Goal: Transaction & Acquisition: Purchase product/service

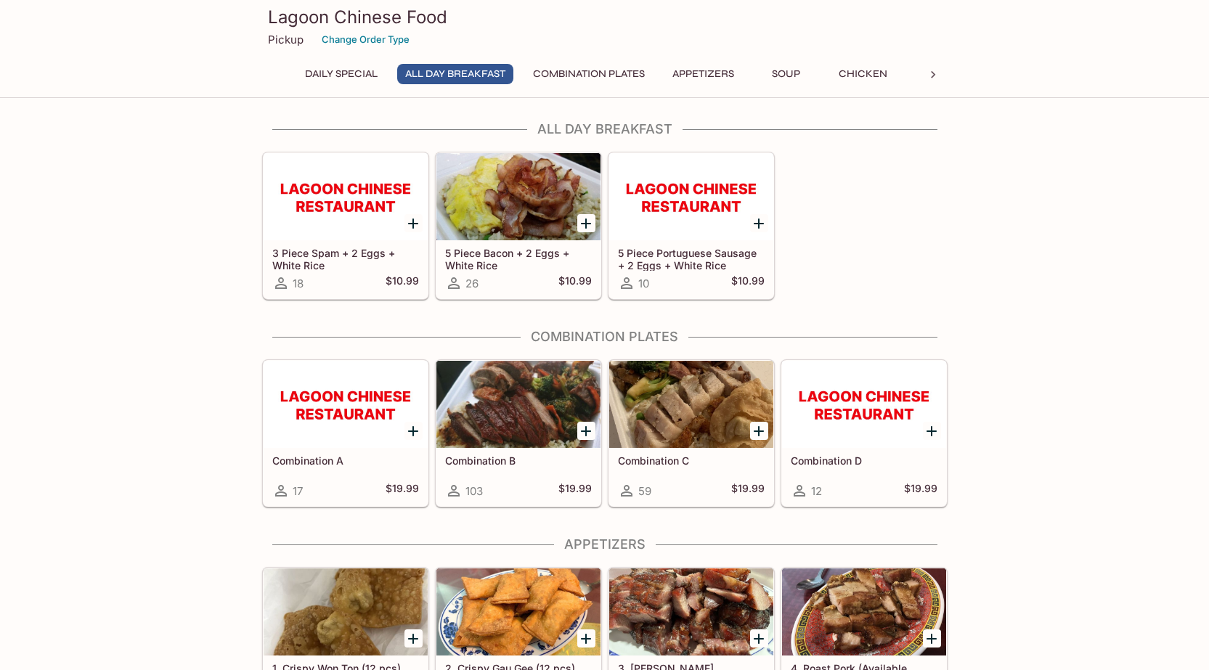
scroll to position [363, 0]
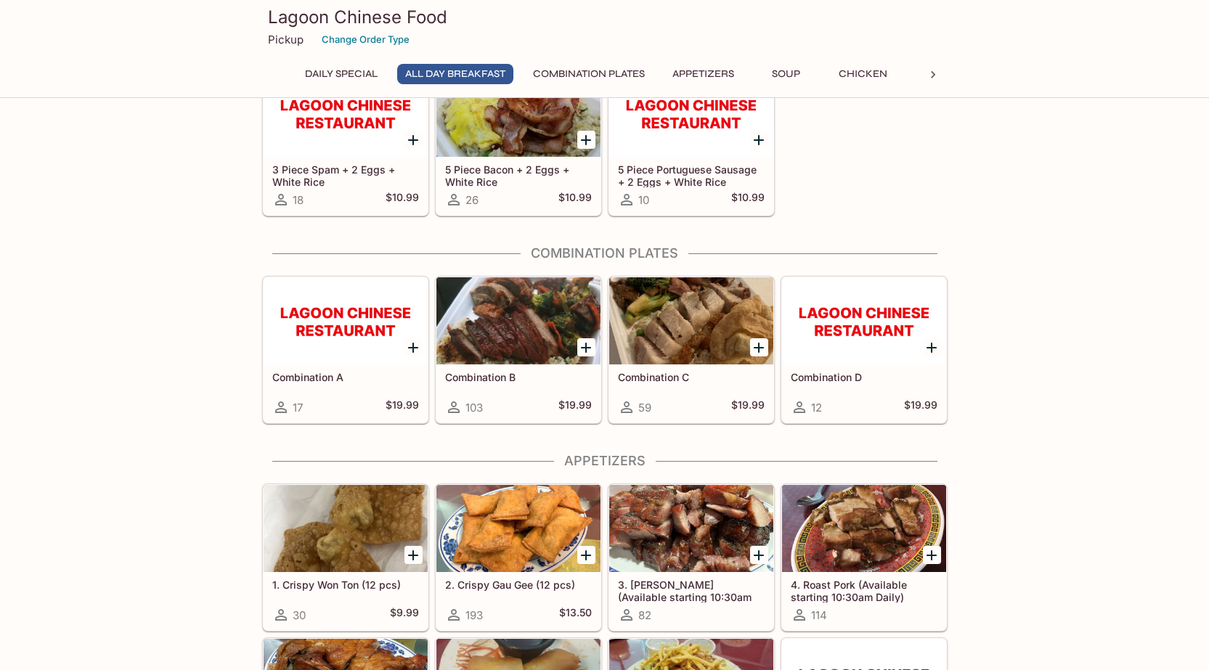
click at [500, 381] on h5 "Combination B" at bounding box center [518, 377] width 147 height 12
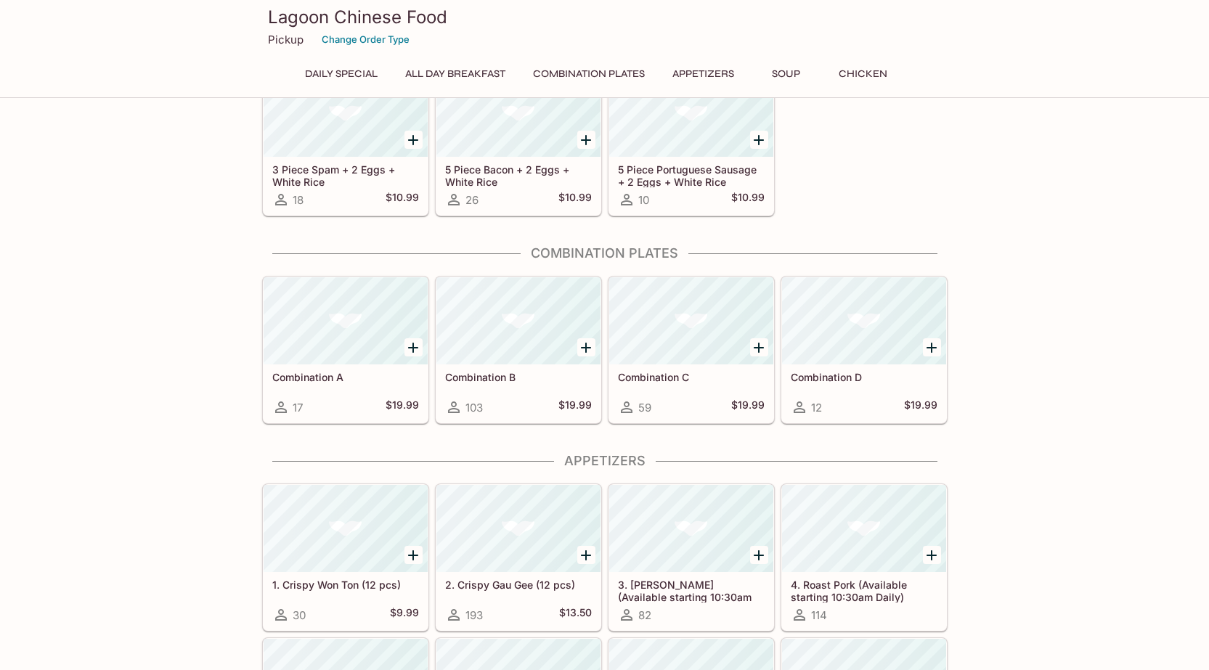
scroll to position [357, 0]
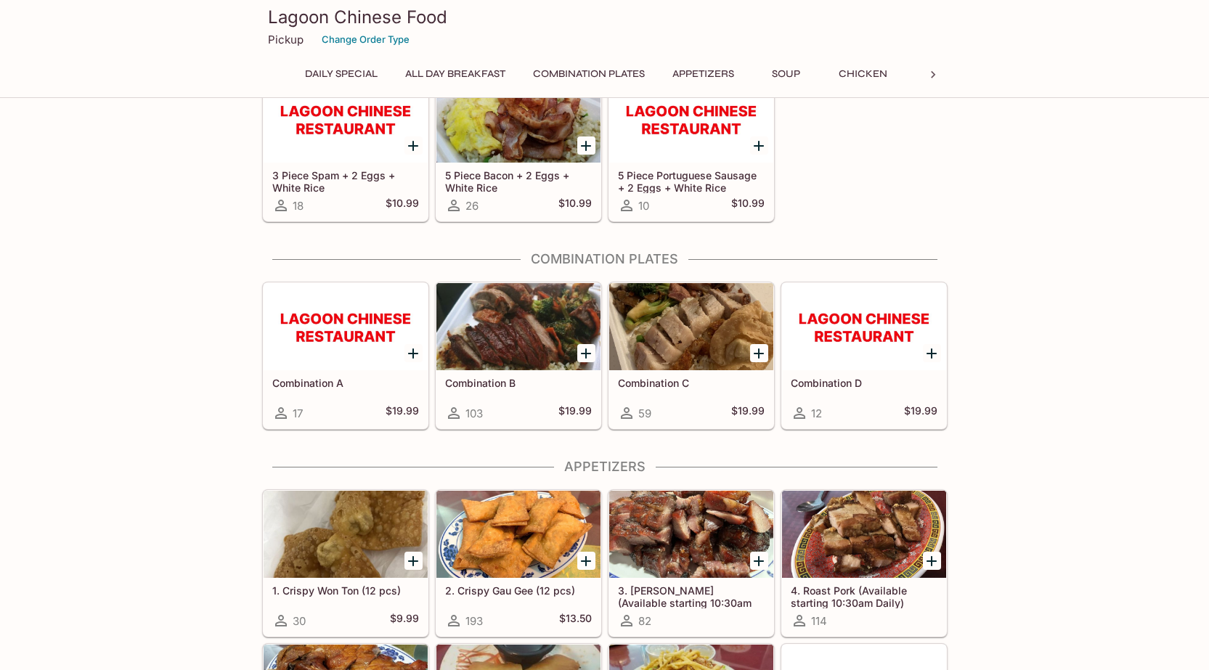
click at [347, 376] on div "Combination A 17 $19.99" at bounding box center [346, 399] width 164 height 58
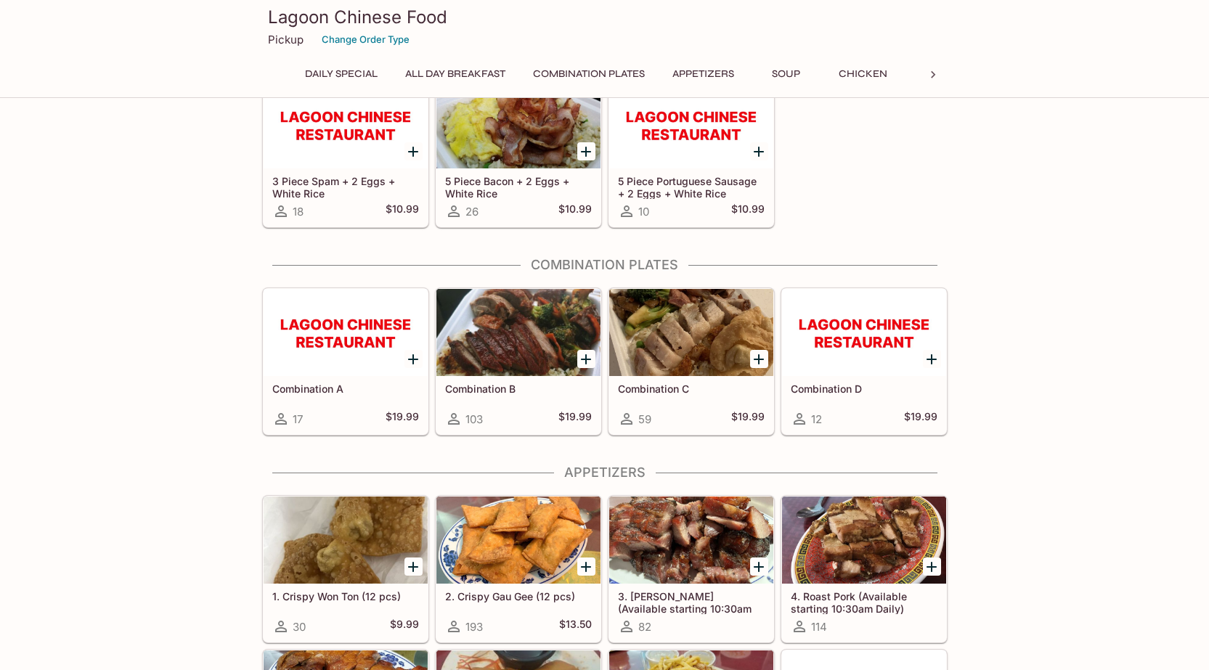
click at [712, 365] on div at bounding box center [691, 332] width 164 height 87
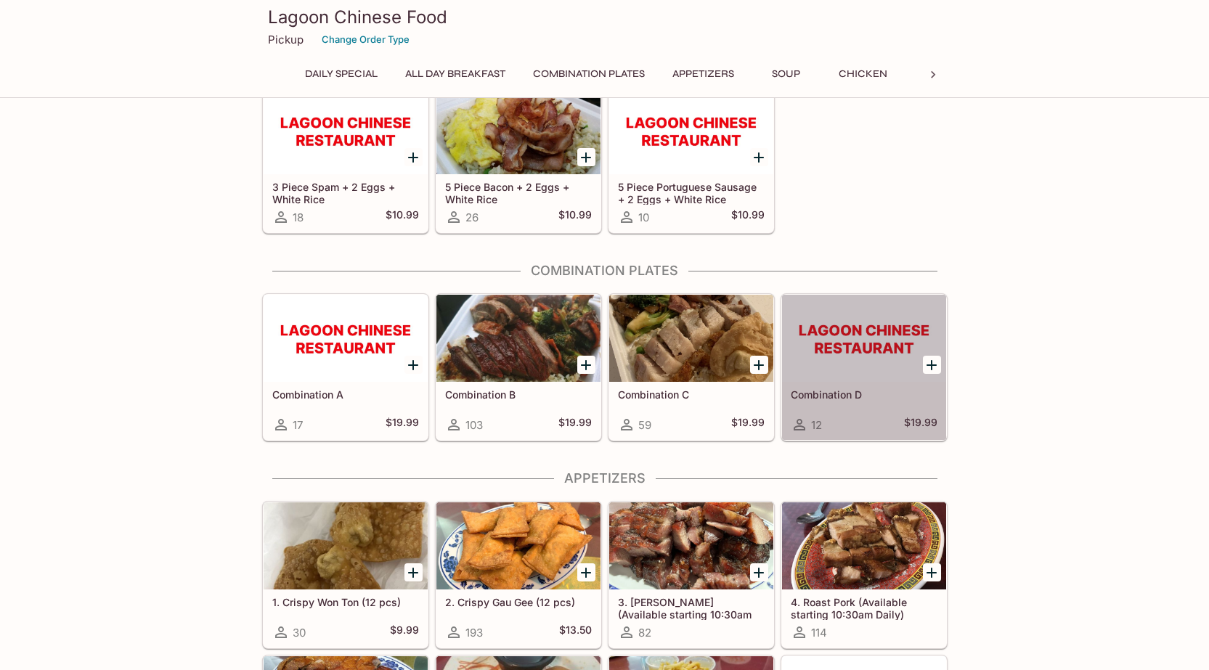
click at [856, 339] on div at bounding box center [864, 338] width 164 height 87
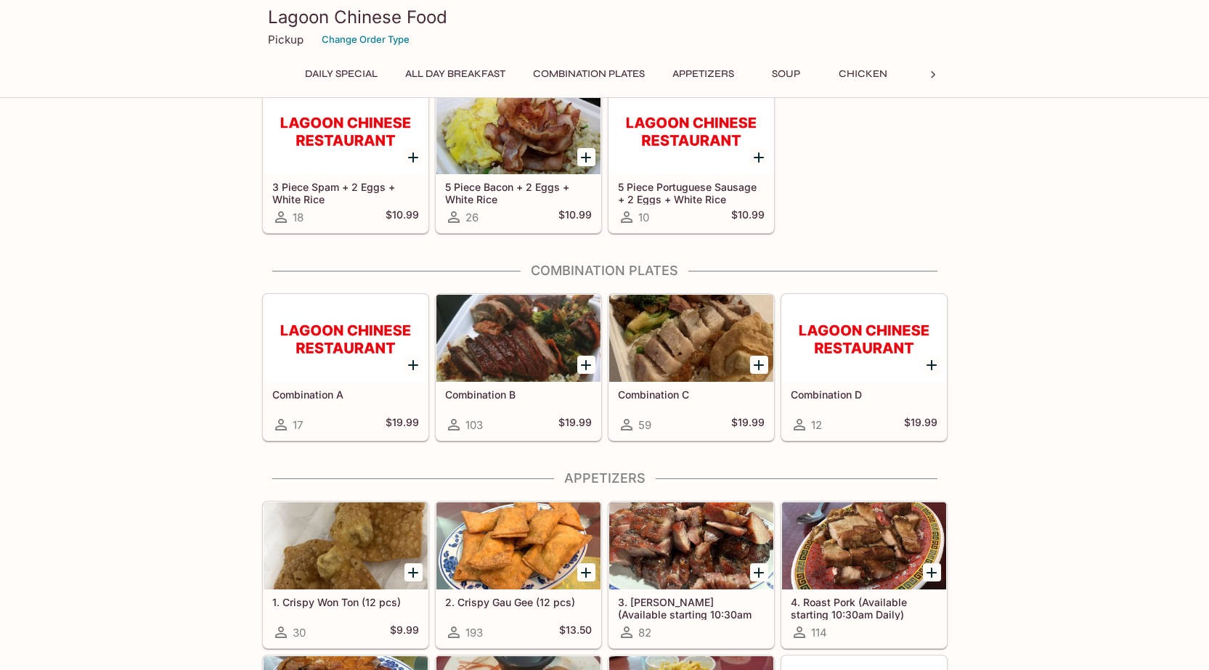
scroll to position [340, 0]
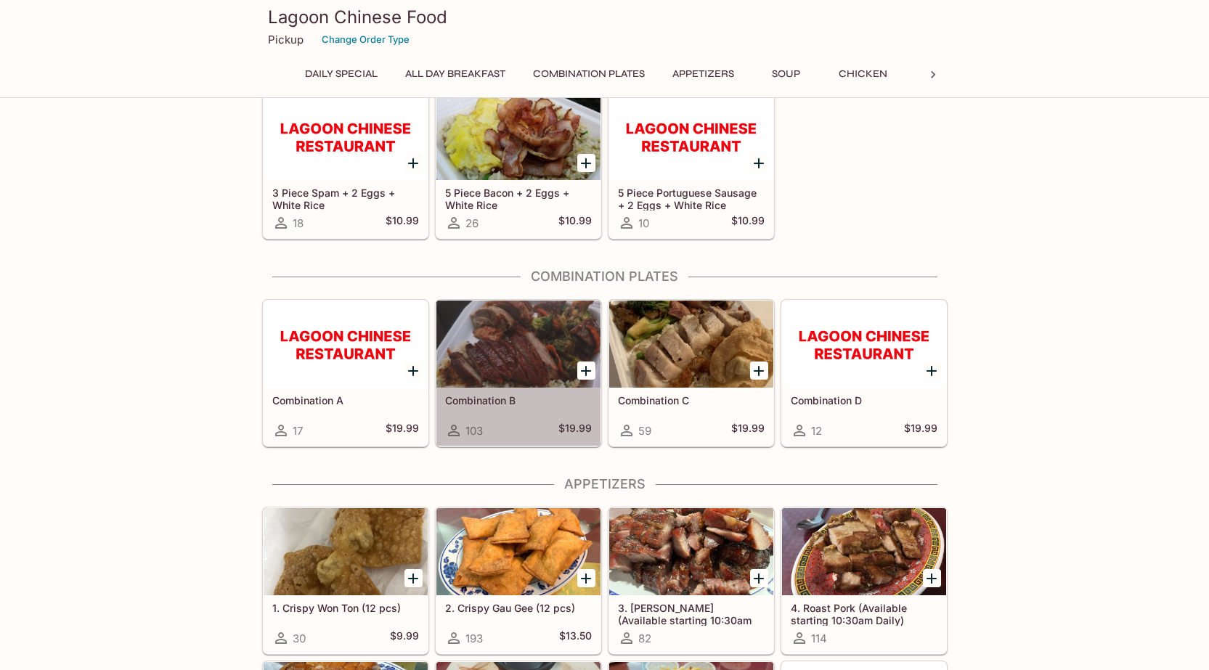
click at [524, 367] on div at bounding box center [519, 344] width 164 height 87
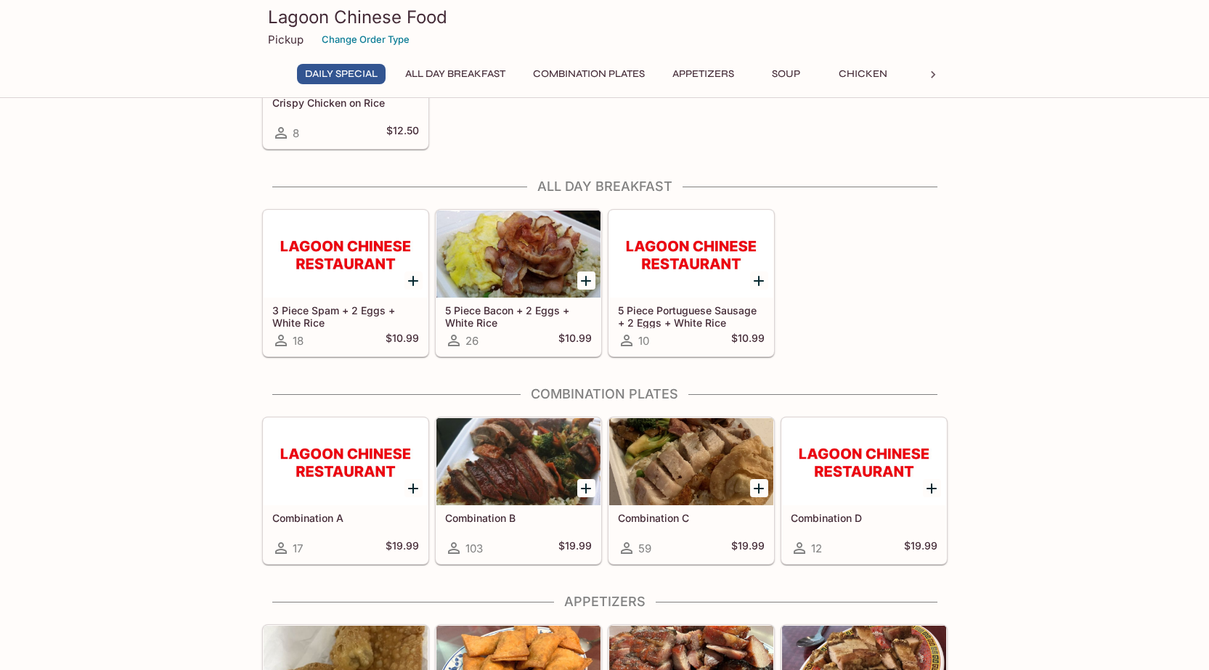
scroll to position [363, 0]
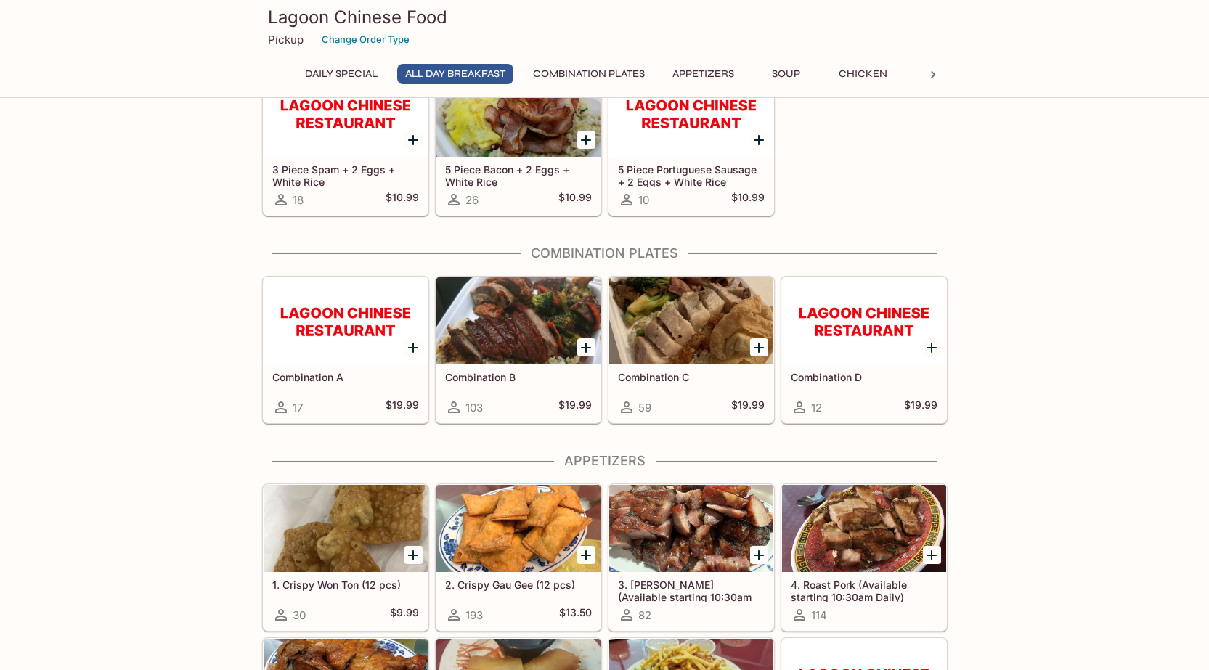
click at [505, 378] on h5 "Combination B" at bounding box center [518, 377] width 147 height 12
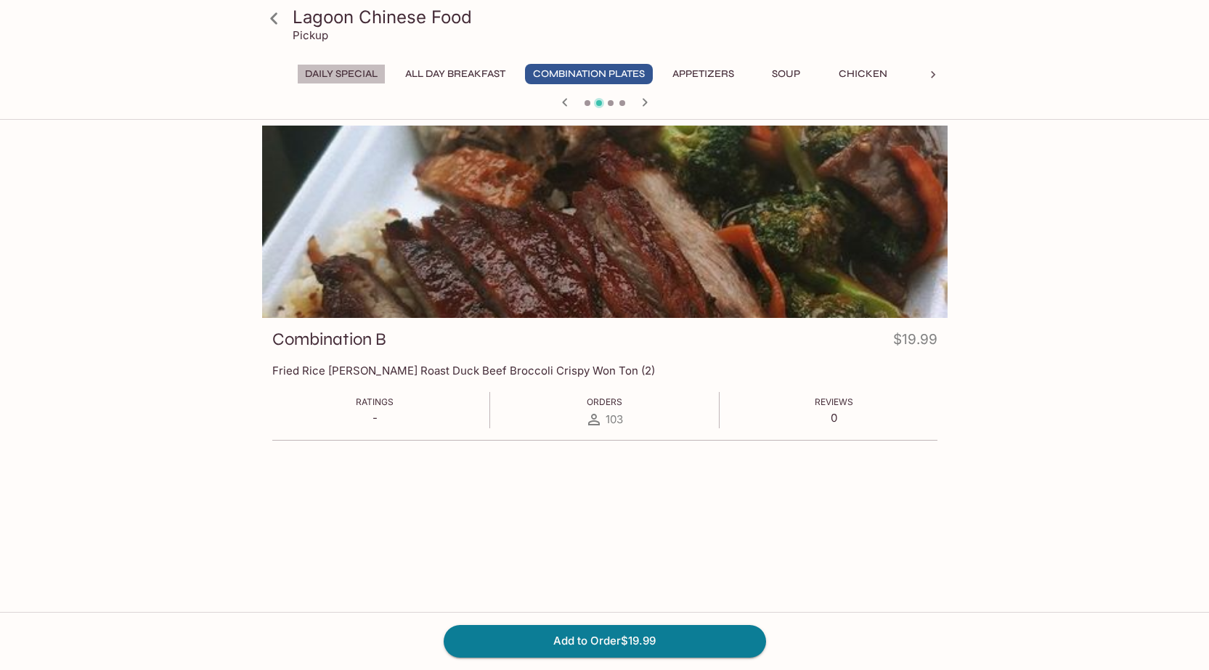
click at [340, 76] on button "Daily Special" at bounding box center [341, 74] width 89 height 20
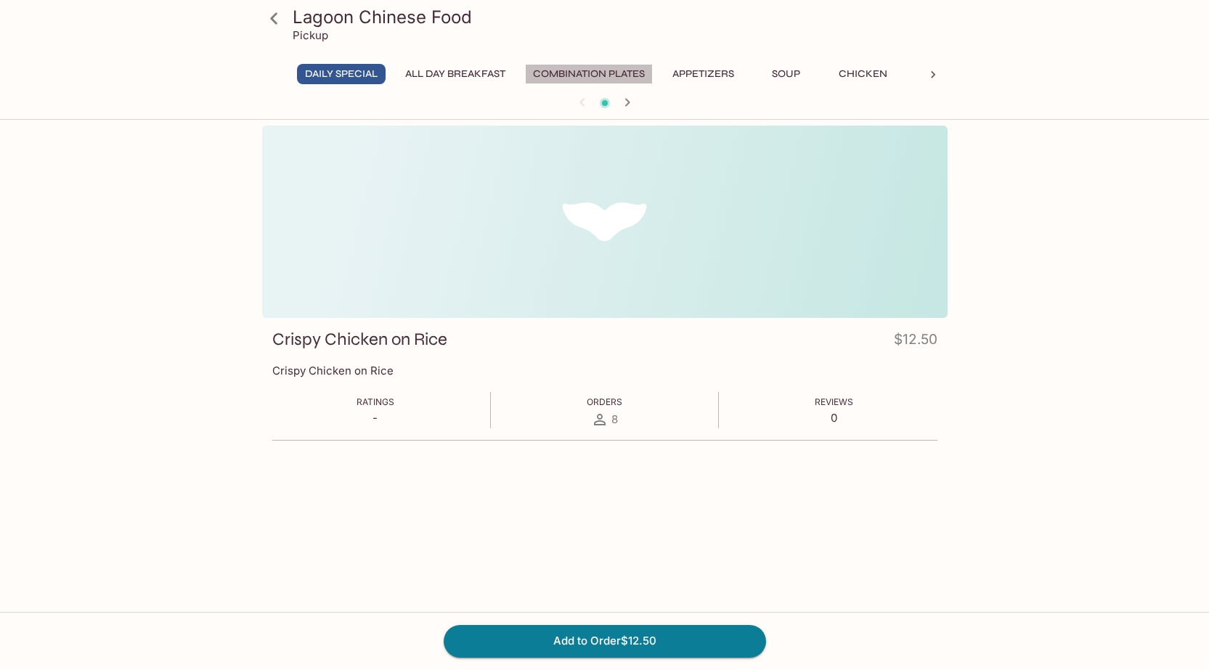
click at [577, 71] on button "Combination Plates" at bounding box center [589, 74] width 128 height 20
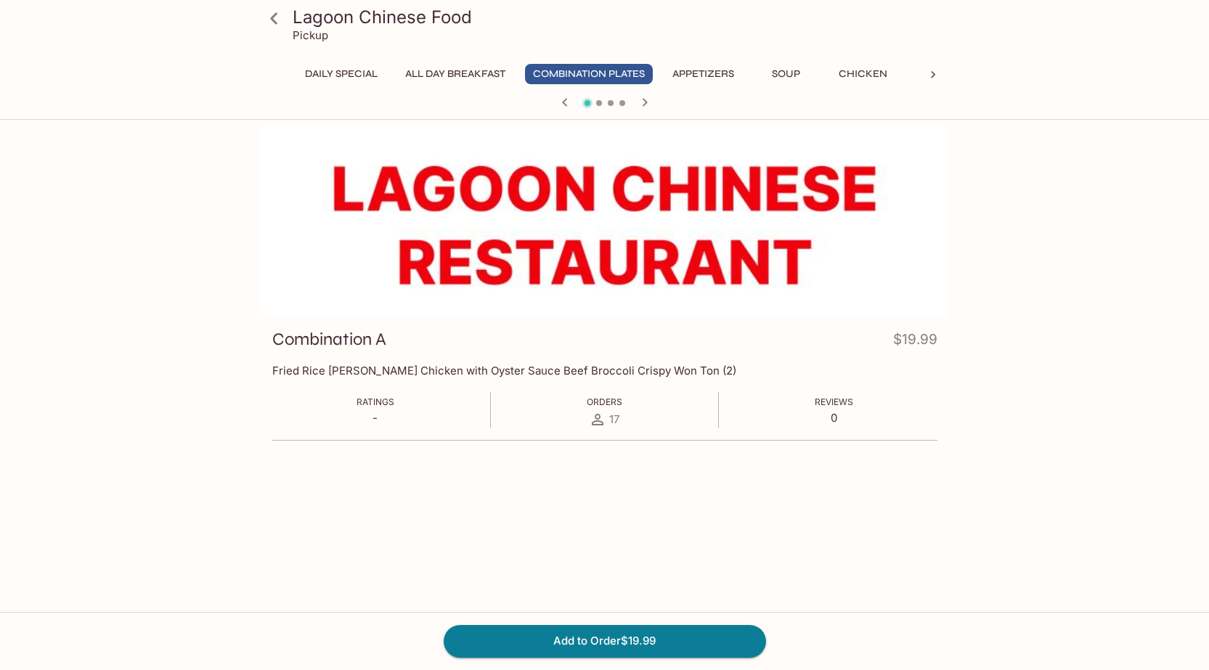
click at [643, 101] on icon "button" at bounding box center [644, 102] width 17 height 17
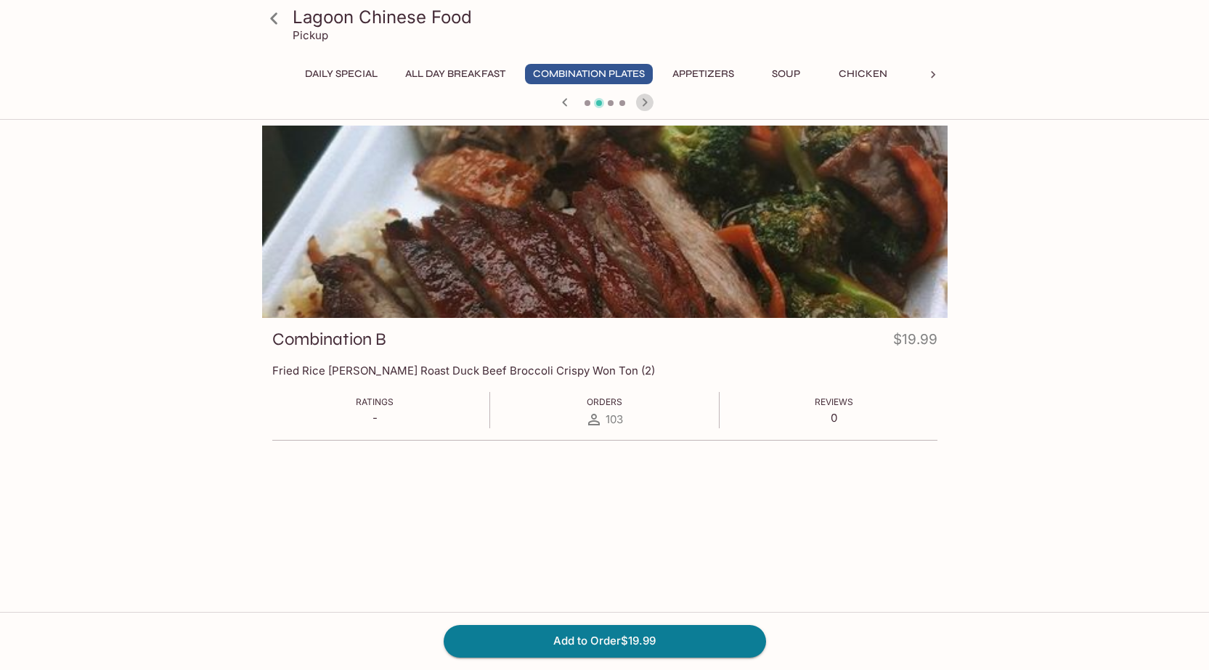
click at [643, 101] on icon "button" at bounding box center [644, 102] width 17 height 17
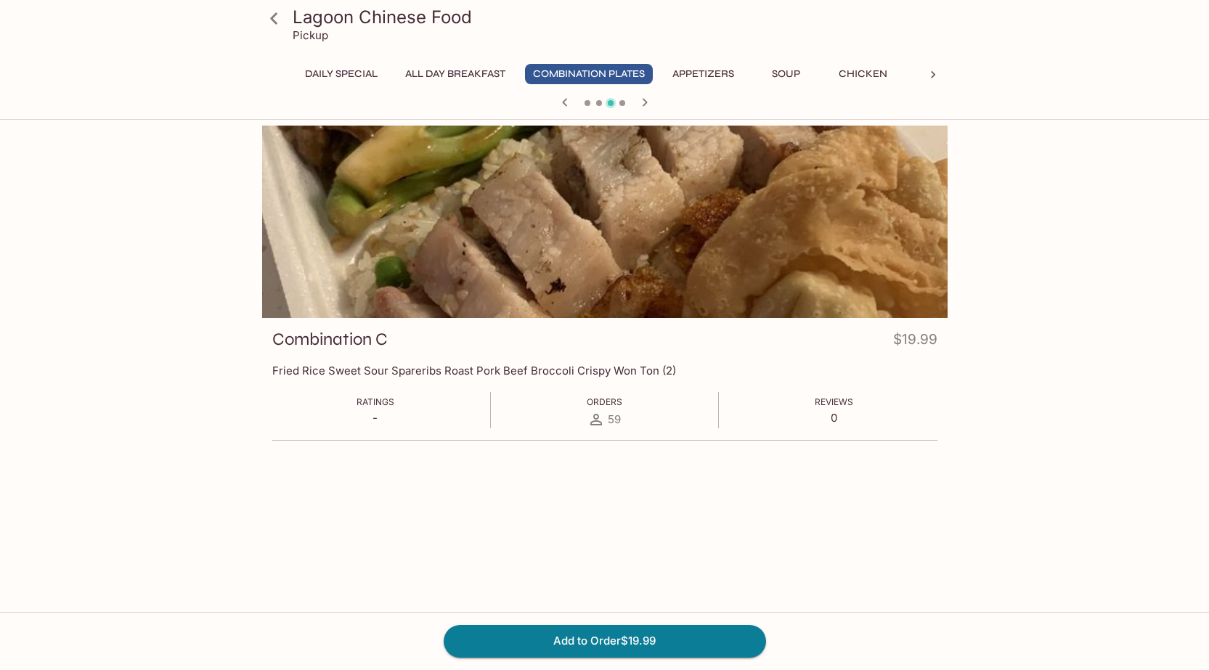
click at [643, 101] on icon "button" at bounding box center [644, 102] width 17 height 17
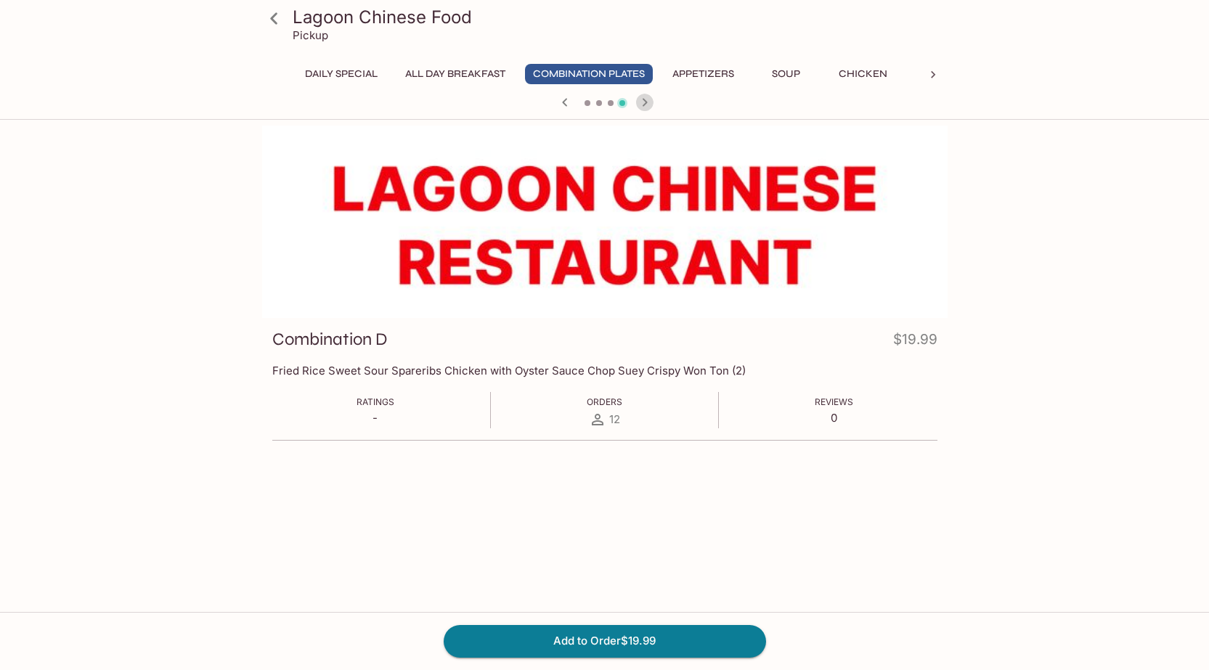
click at [643, 101] on icon "button" at bounding box center [644, 102] width 17 height 17
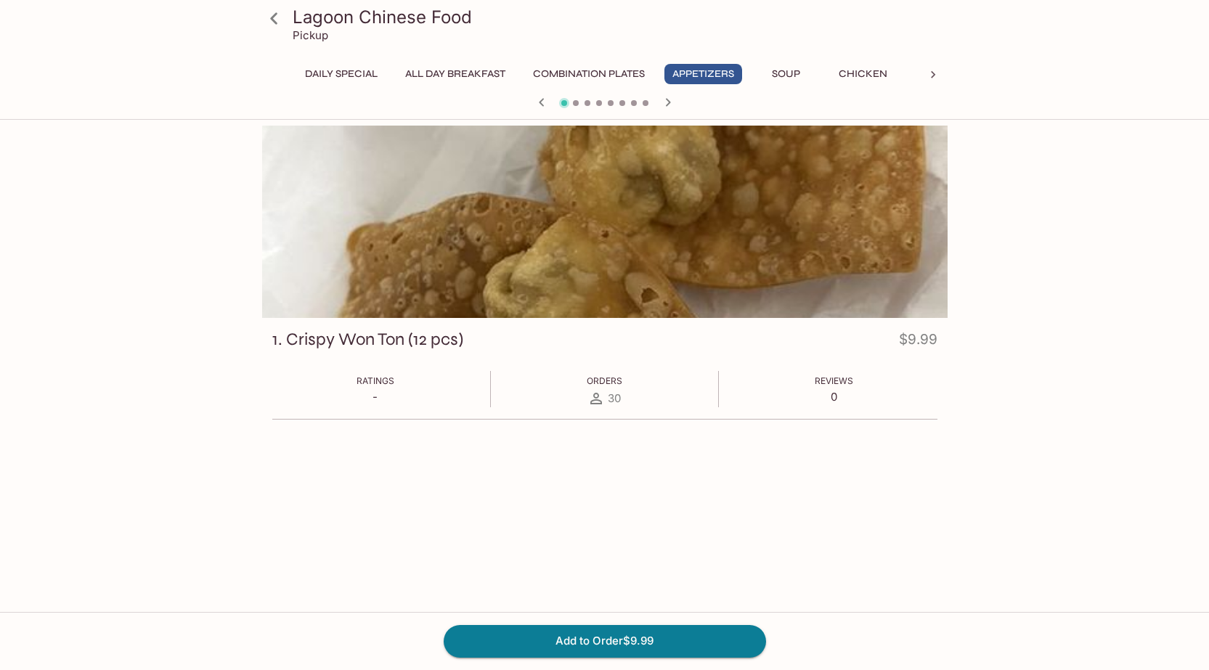
click at [542, 102] on icon "button" at bounding box center [541, 102] width 17 height 17
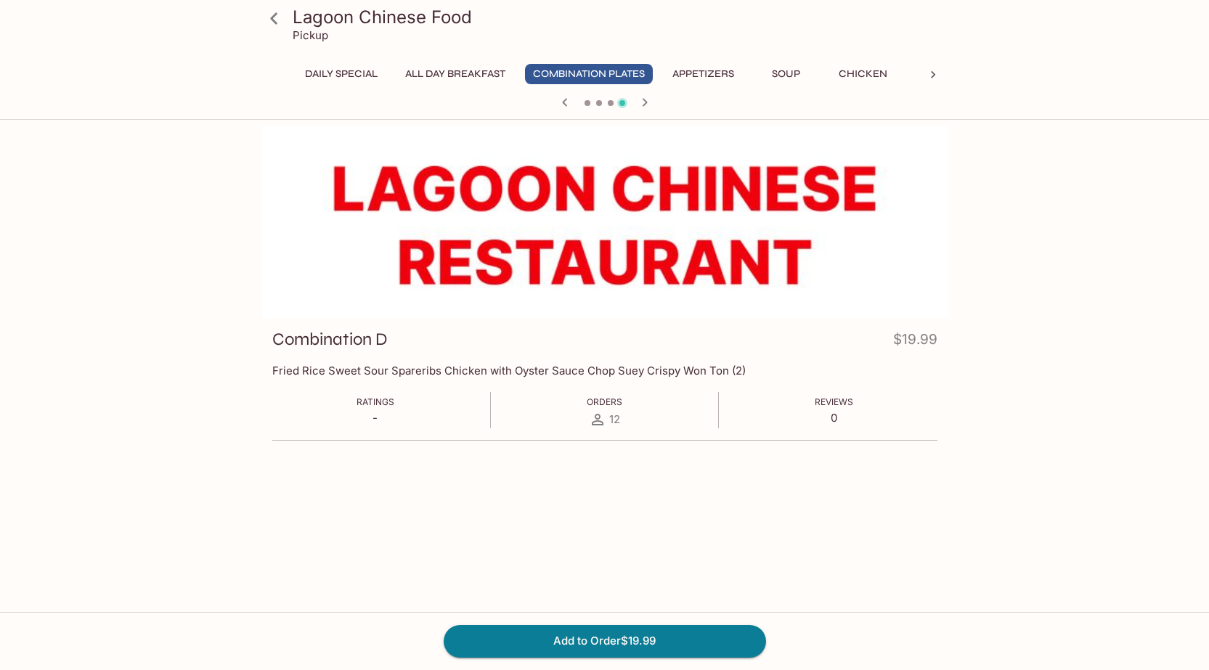
click at [542, 102] on div at bounding box center [604, 104] width 697 height 22
click at [562, 100] on icon "button" at bounding box center [564, 102] width 17 height 17
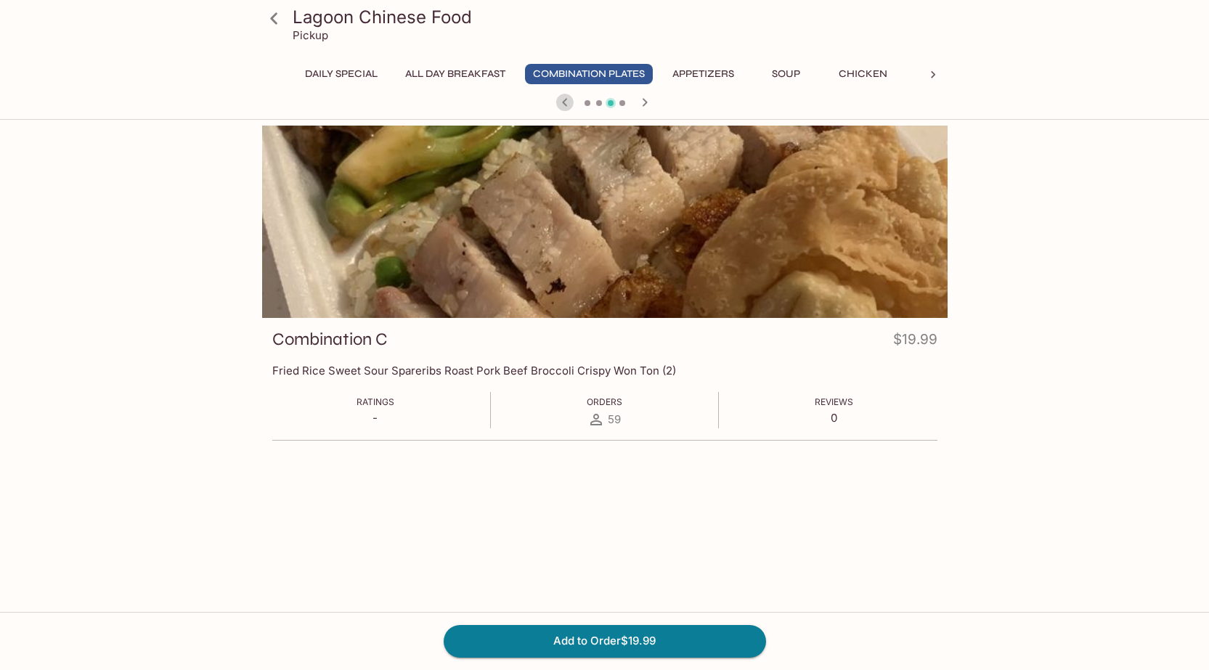
click at [563, 100] on icon "button" at bounding box center [564, 102] width 17 height 17
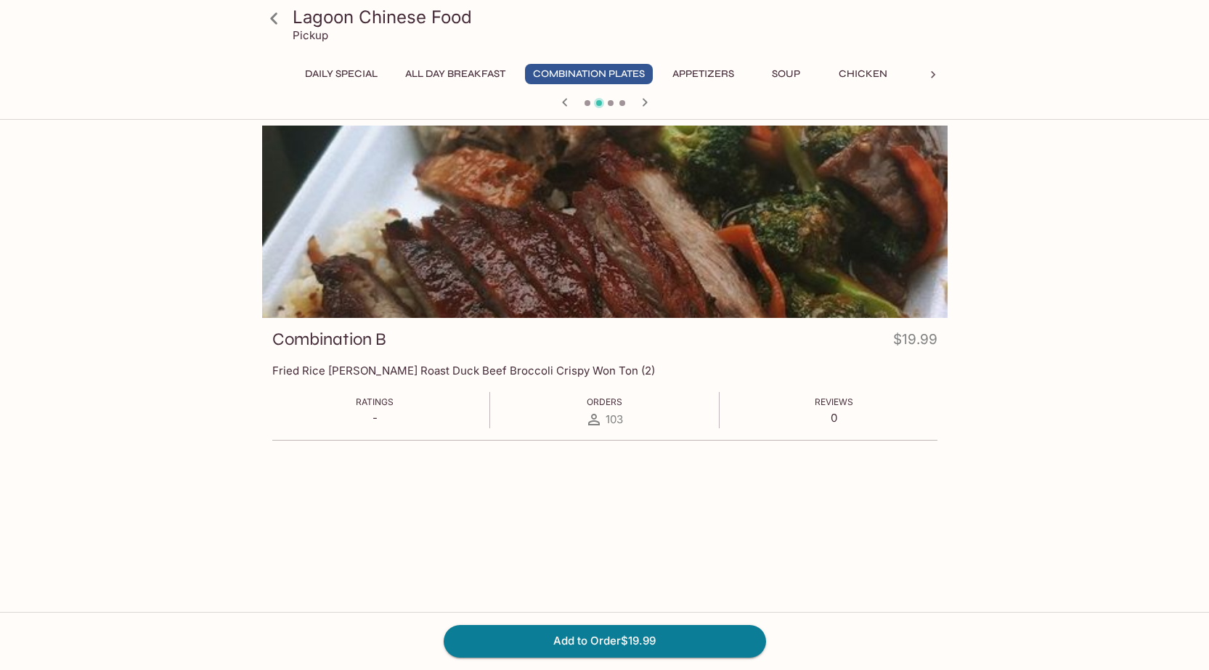
click at [309, 14] on h3 "Lagoon Chinese Food" at bounding box center [617, 17] width 649 height 23
click at [280, 20] on icon at bounding box center [273, 18] width 25 height 25
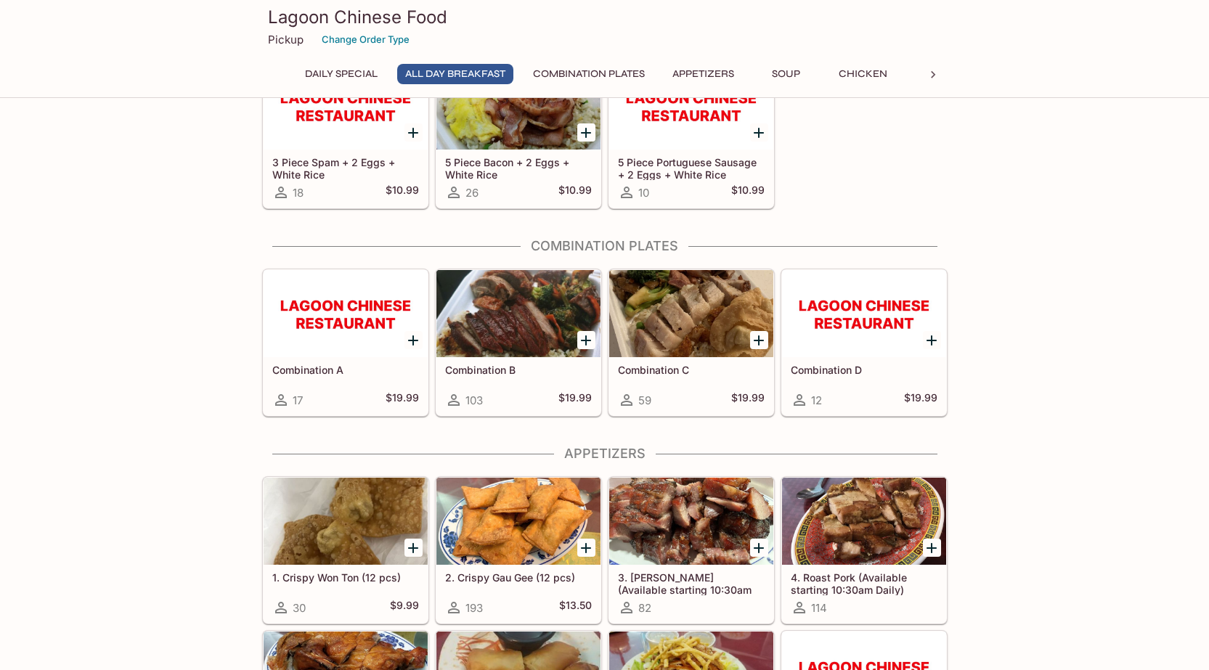
scroll to position [436, 0]
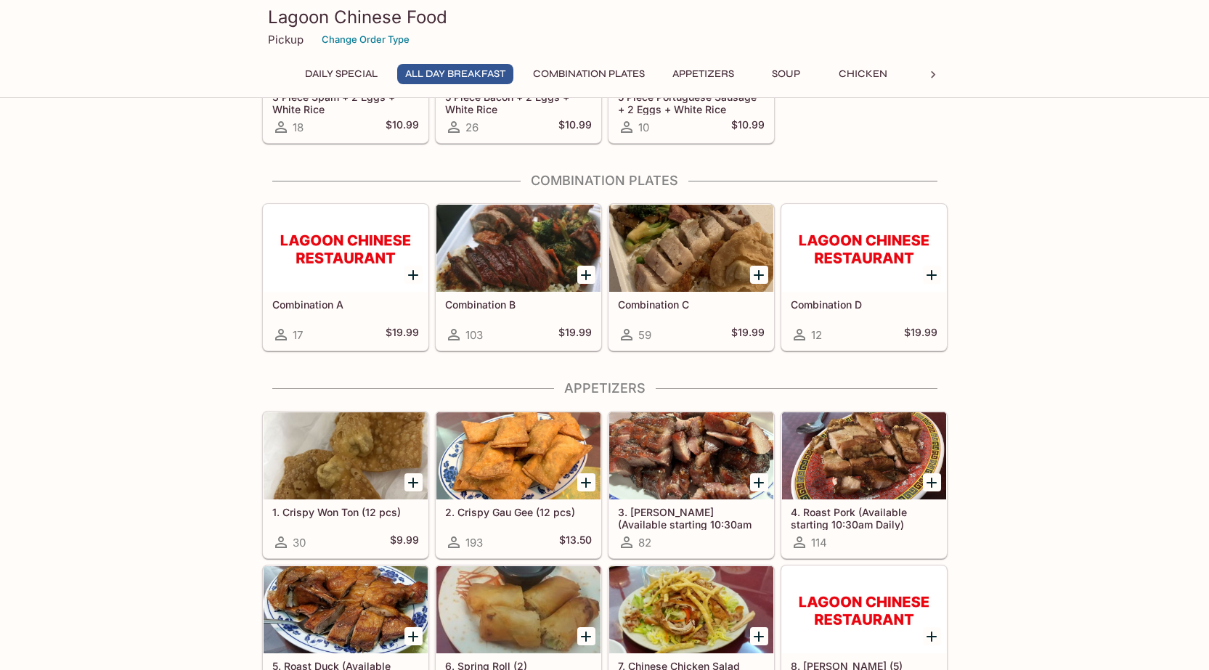
click at [357, 297] on div "Combination A 17 $19.99" at bounding box center [346, 321] width 164 height 58
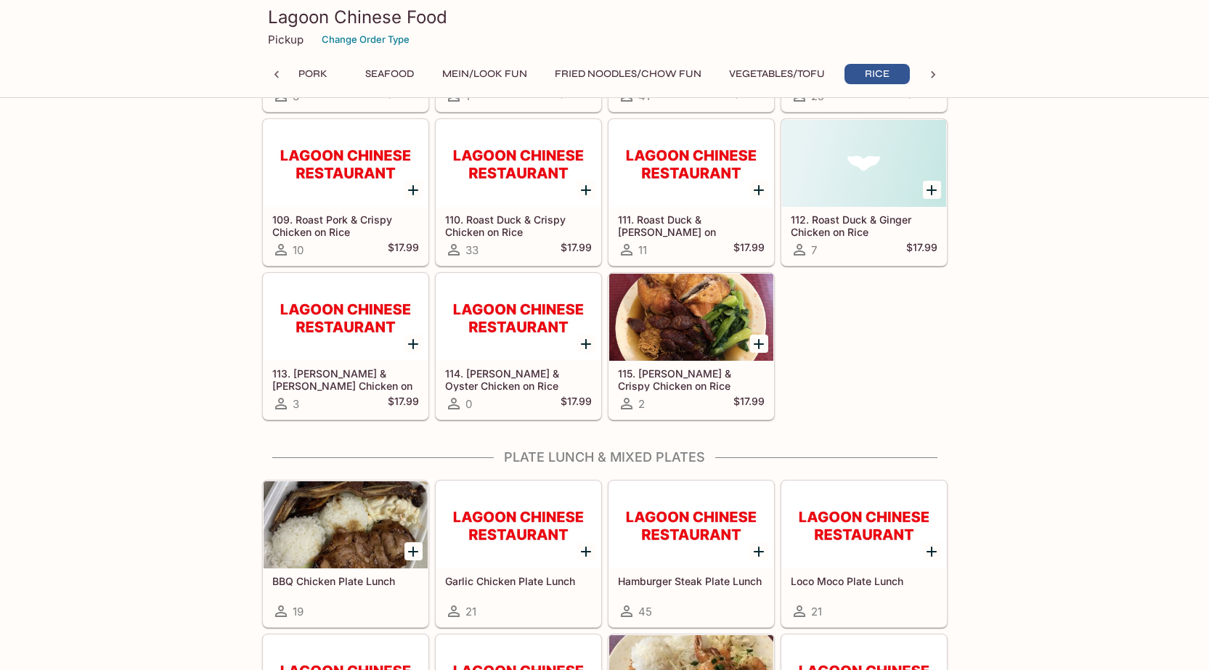
scroll to position [5824, 0]
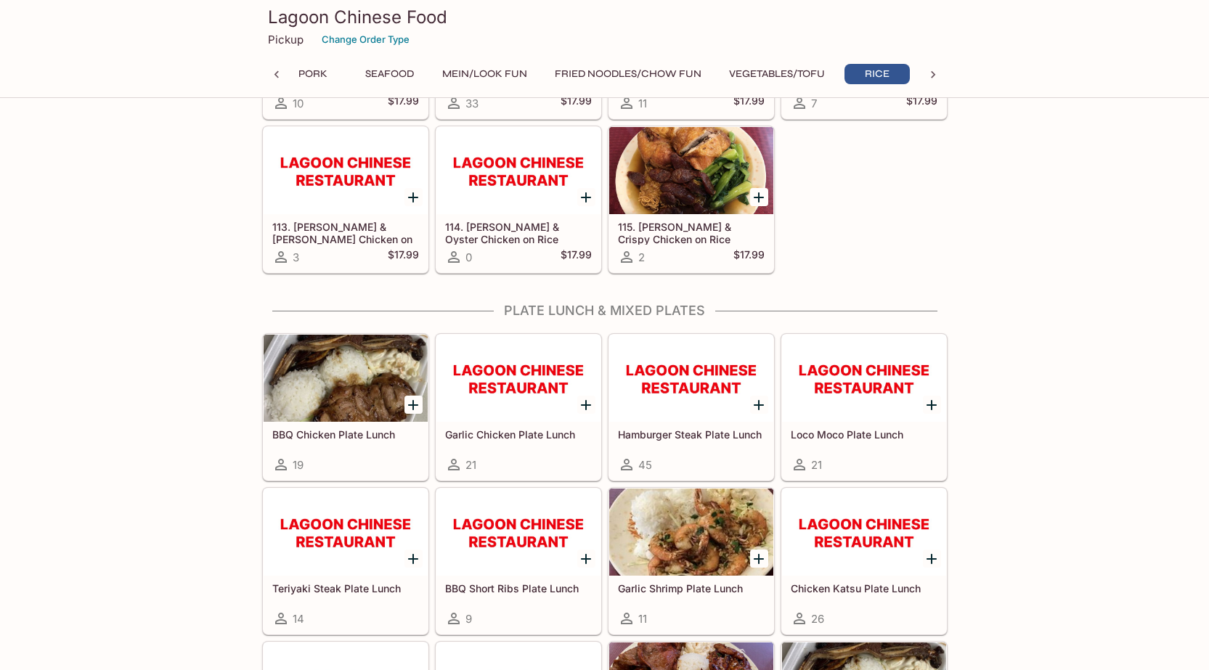
click at [709, 412] on div at bounding box center [691, 378] width 164 height 87
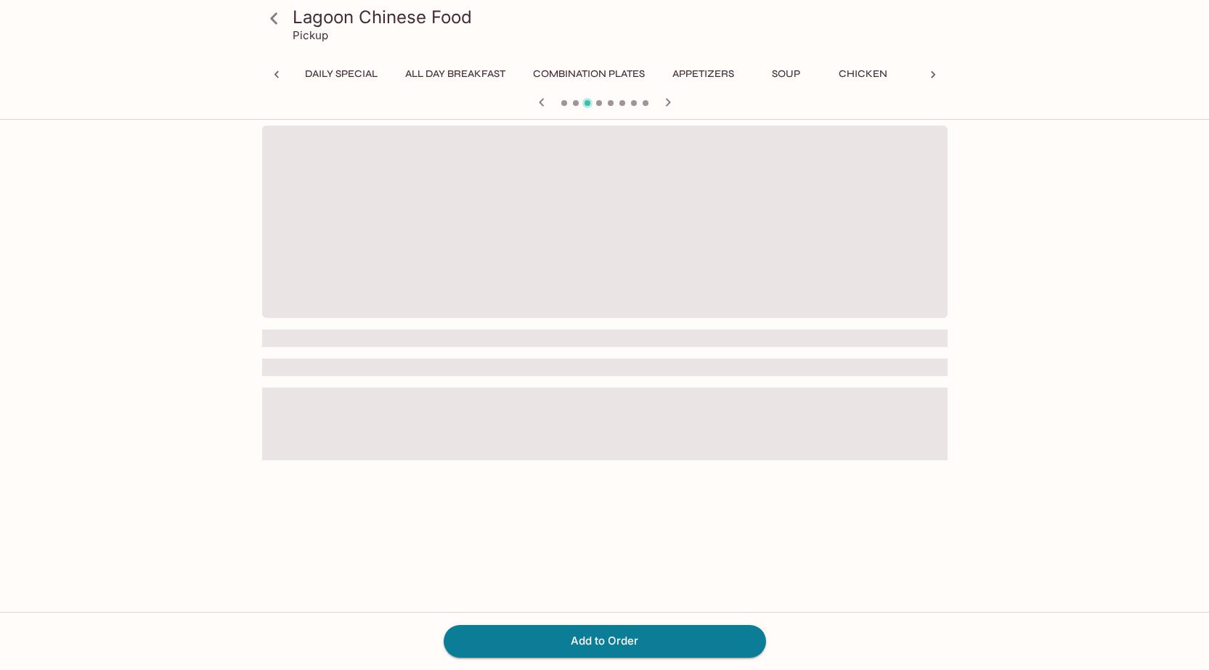
scroll to position [0, 888]
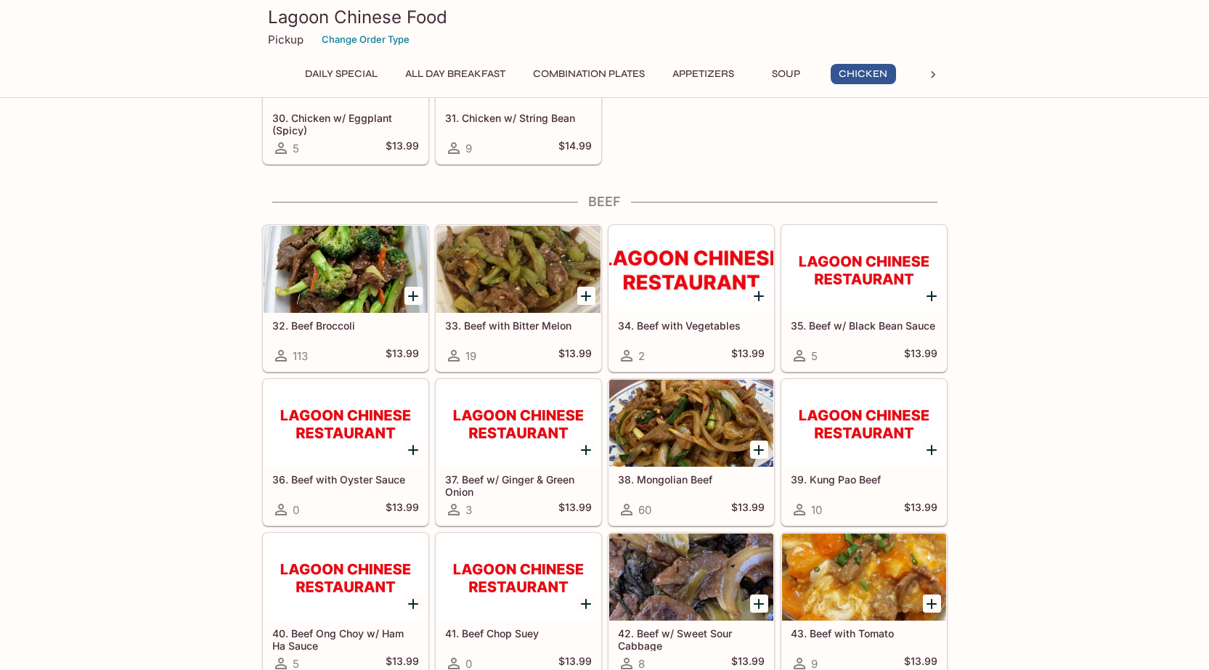
scroll to position [2179, 0]
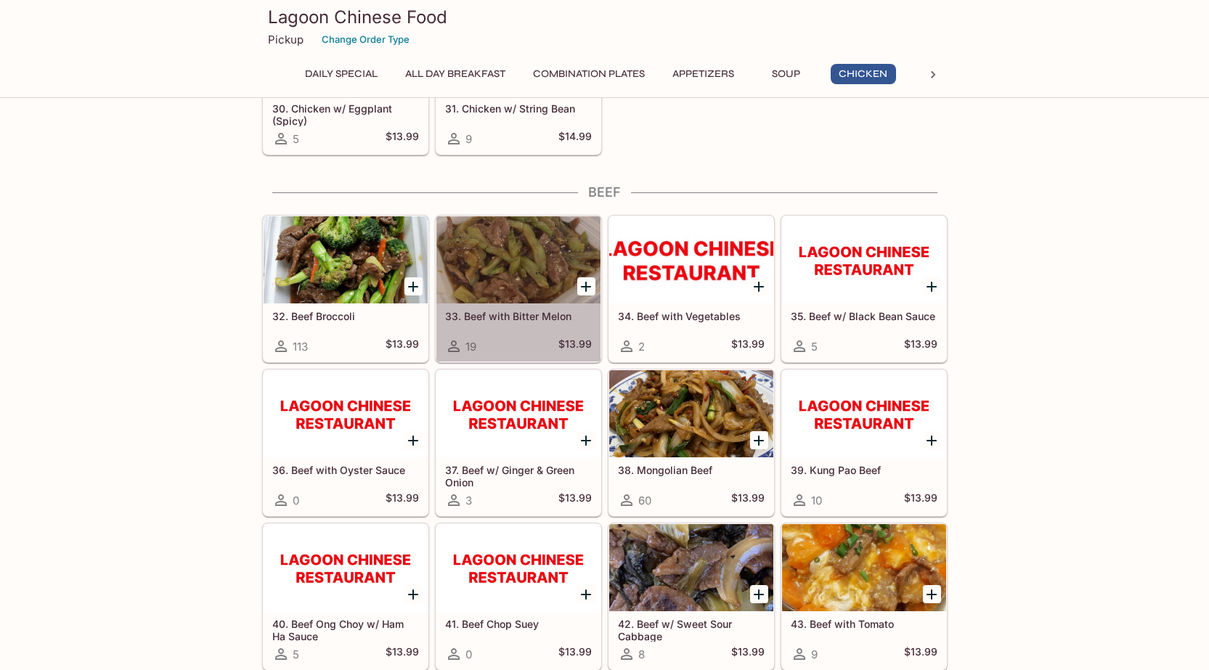
click at [502, 301] on div at bounding box center [519, 259] width 164 height 87
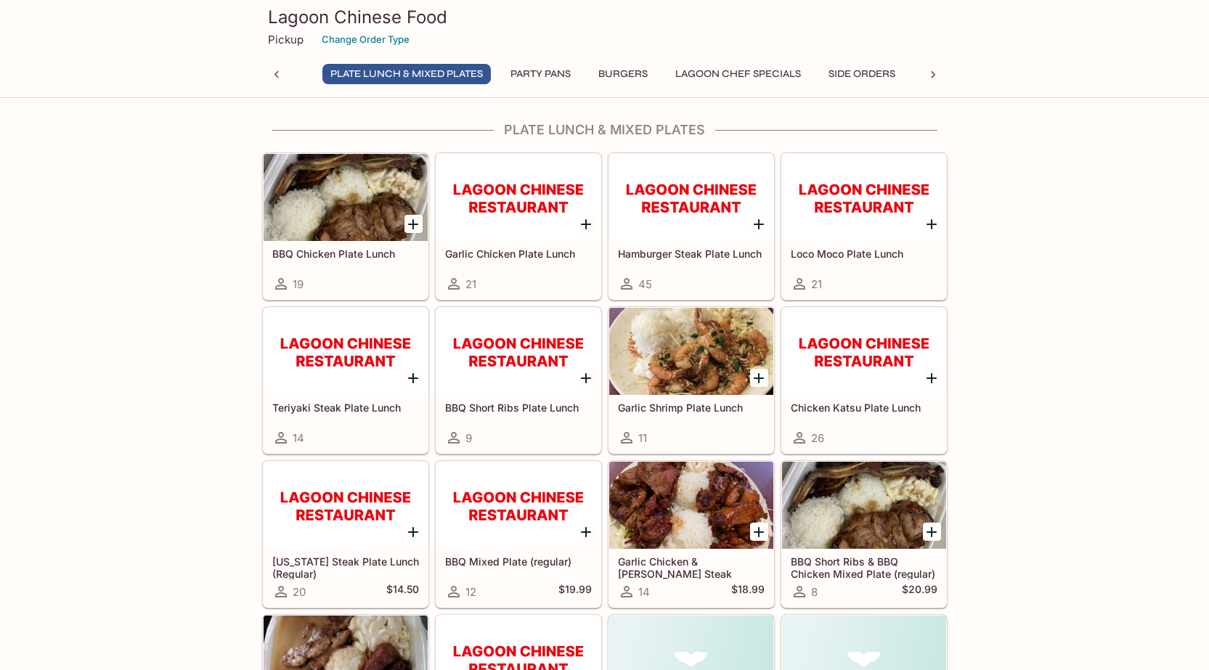
scroll to position [5980, 0]
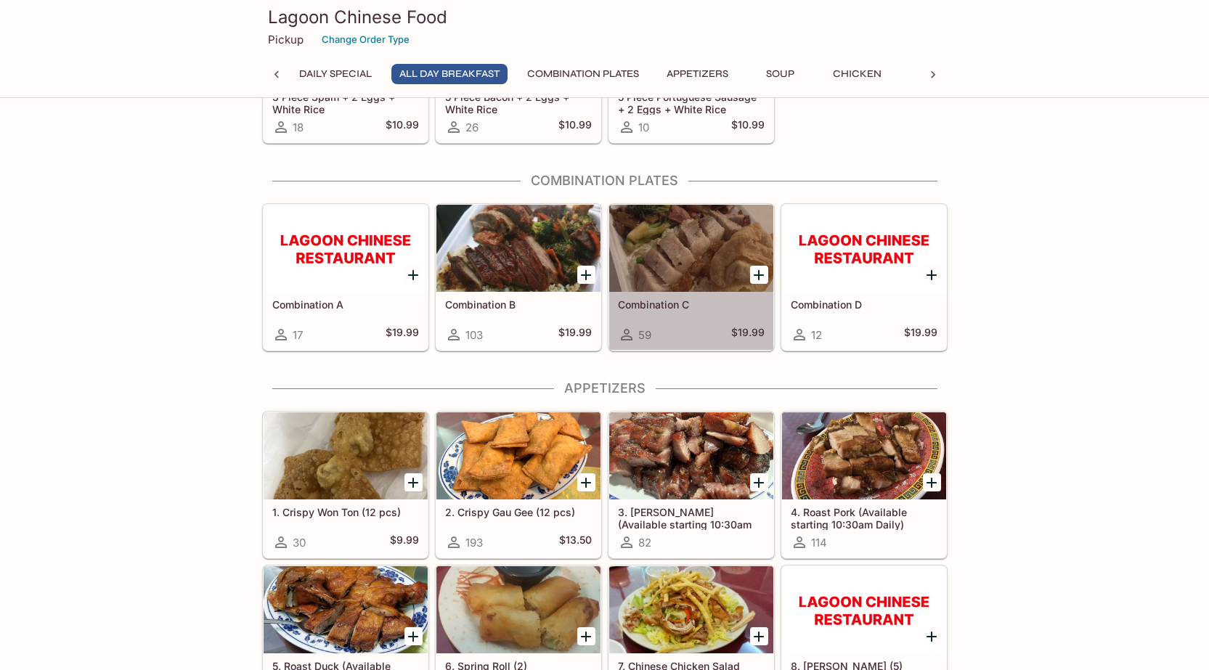
click at [673, 272] on div at bounding box center [691, 248] width 164 height 87
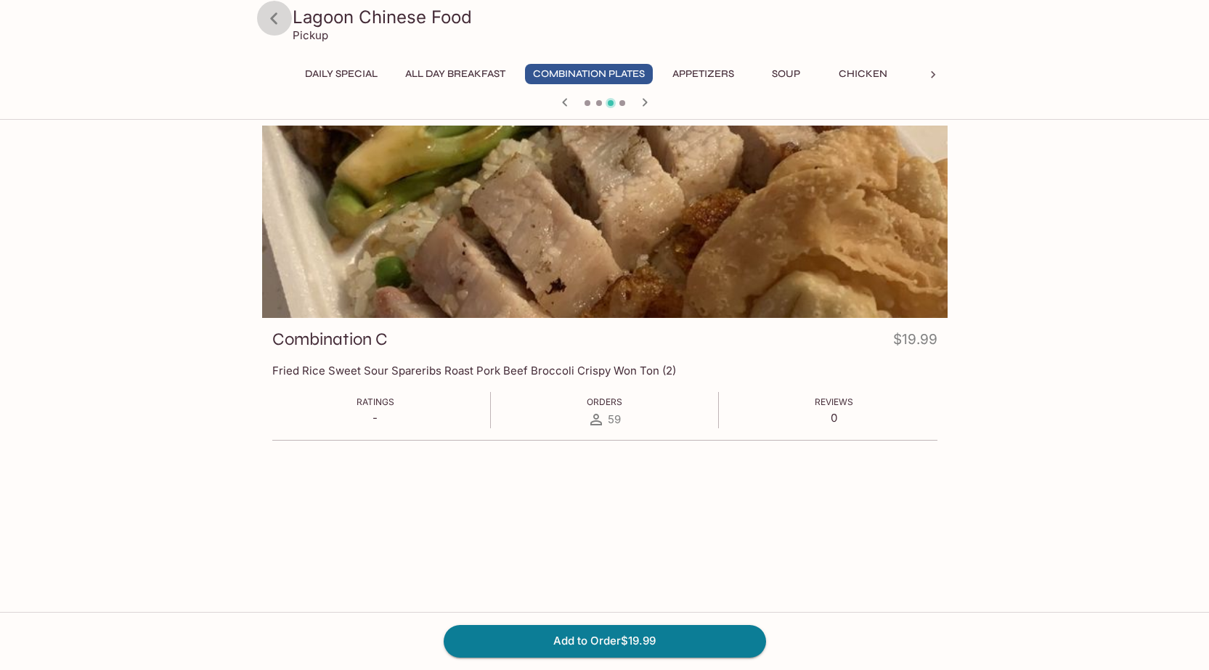
click at [280, 22] on icon at bounding box center [273, 18] width 25 height 25
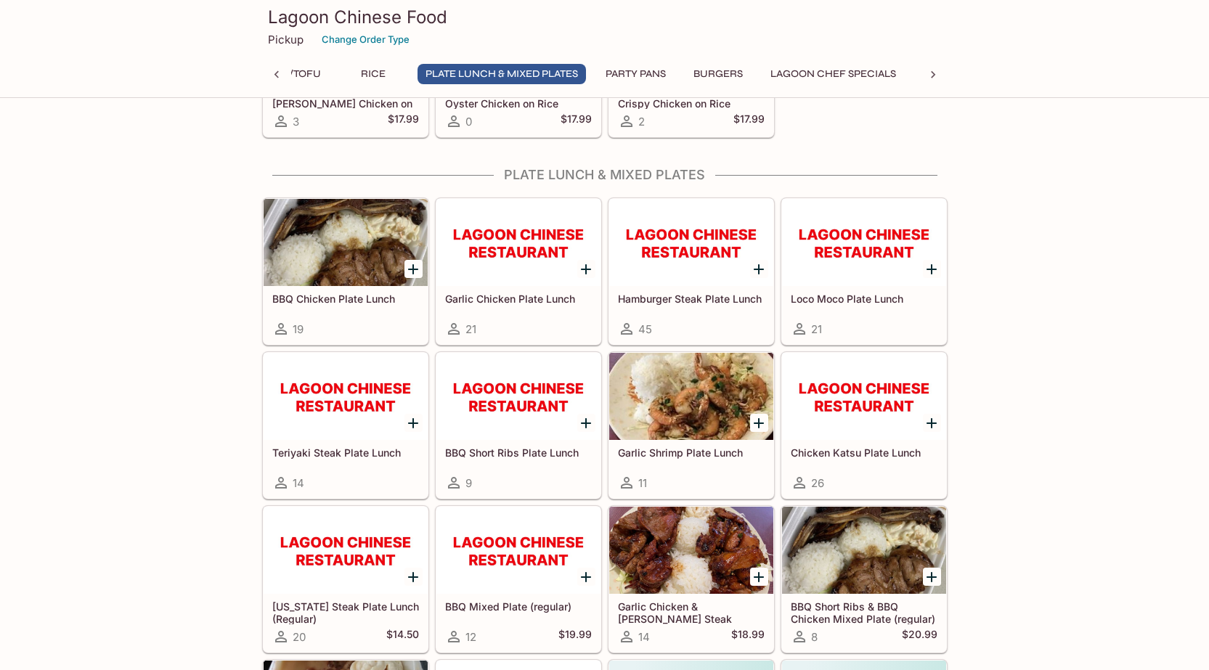
scroll to position [5956, 0]
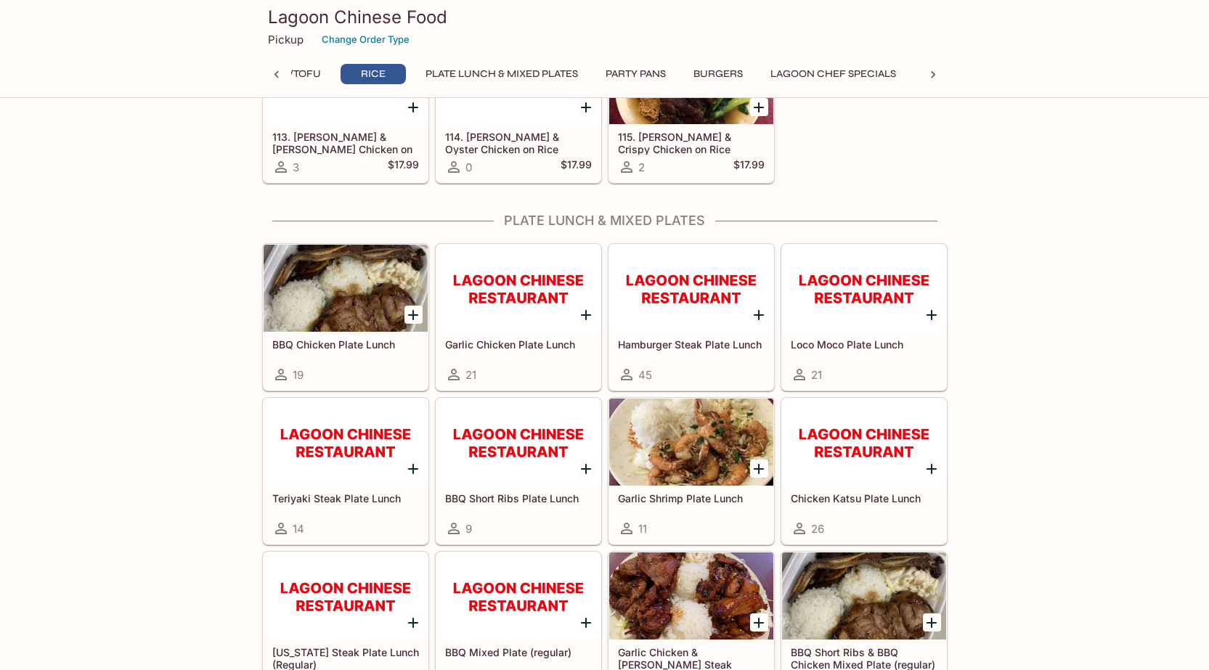
drag, startPoint x: 670, startPoint y: 469, endPoint x: 674, endPoint y: 461, distance: 8.8
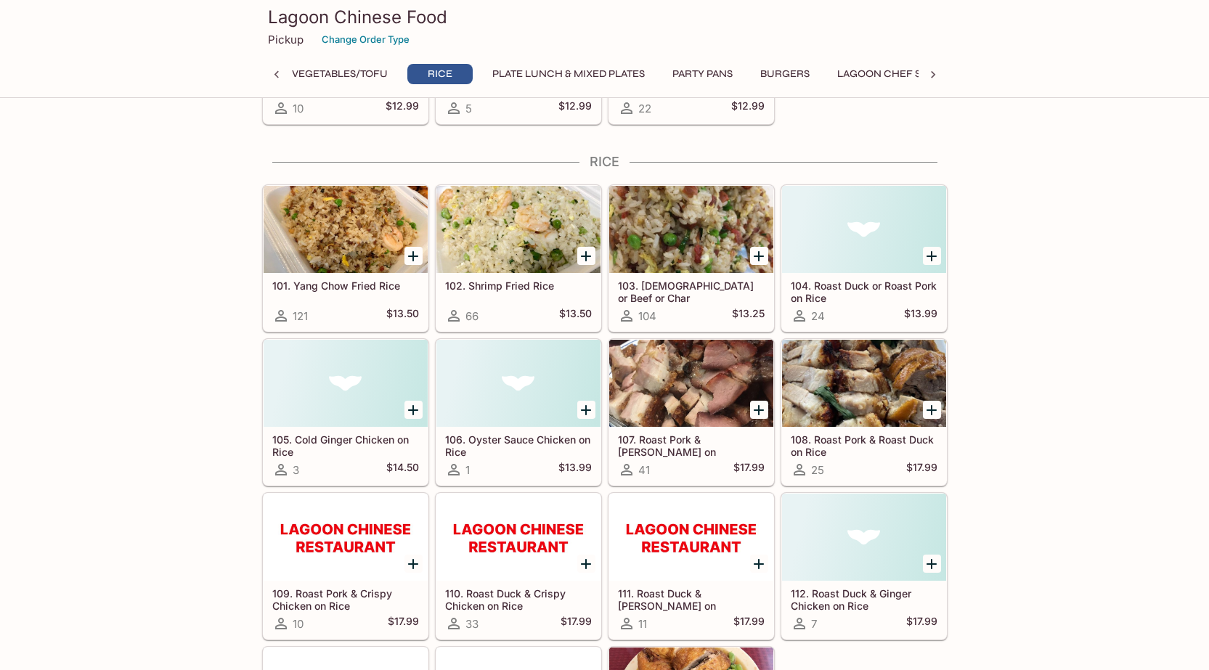
scroll to position [5302, 0]
